Goal: Transaction & Acquisition: Purchase product/service

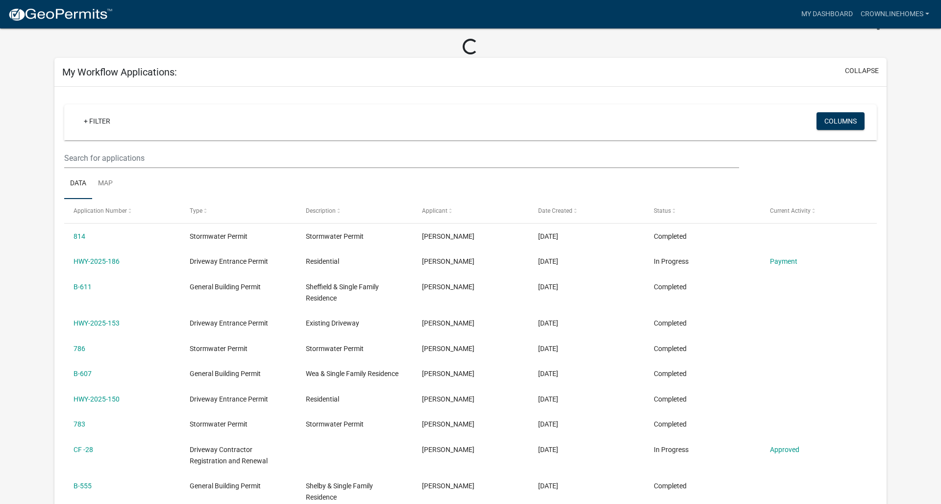
scroll to position [37, 0]
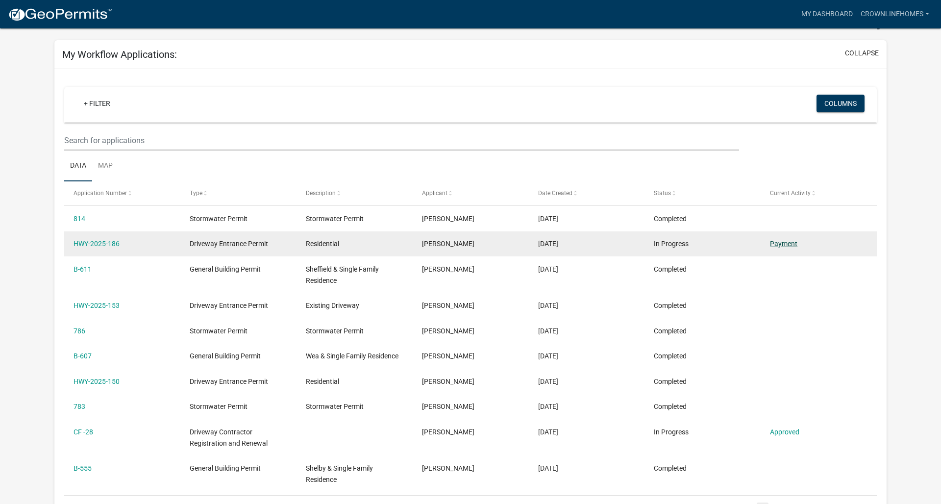
click at [779, 242] on link "Payment" at bounding box center [783, 244] width 27 height 8
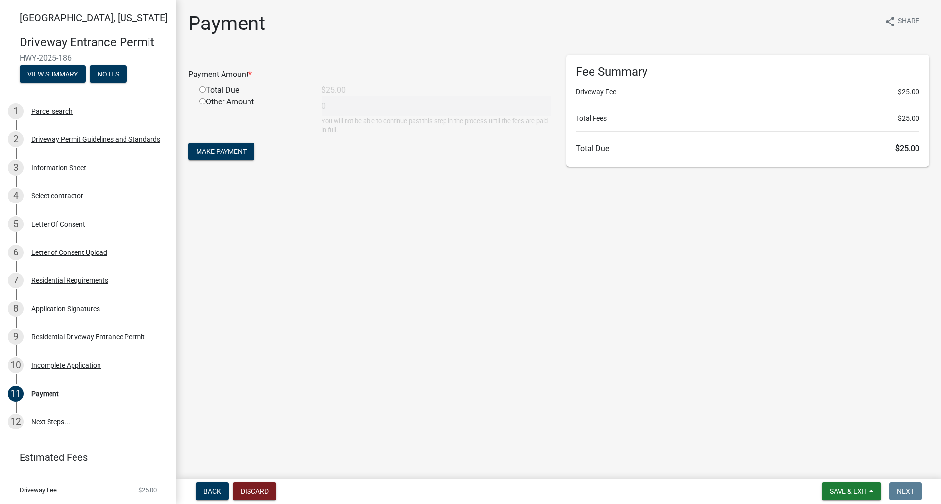
click at [202, 90] on input "radio" at bounding box center [202, 89] width 6 height 6
radio input "true"
type input "25"
click at [212, 149] on span "Make Payment" at bounding box center [221, 152] width 50 height 8
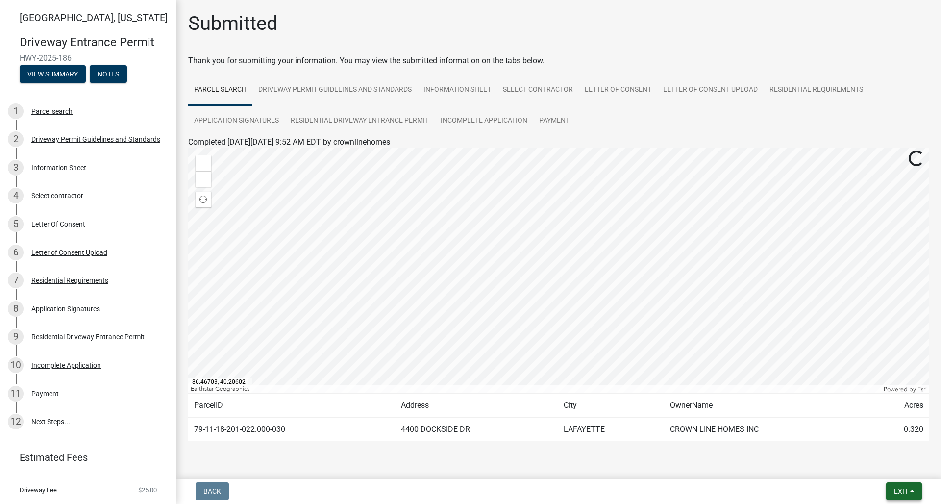
click at [900, 490] on span "Exit" at bounding box center [901, 491] width 14 height 8
click at [887, 466] on button "Save & Exit" at bounding box center [882, 466] width 78 height 24
